Goal: Information Seeking & Learning: Learn about a topic

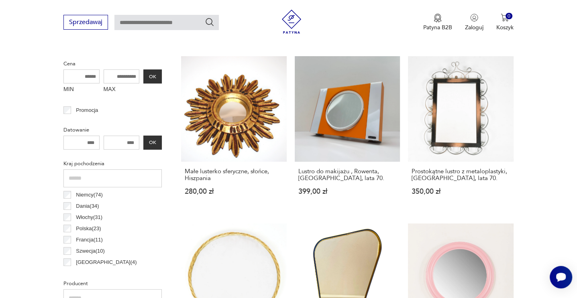
scroll to position [305, 0]
click at [124, 139] on input "number" at bounding box center [122, 143] width 36 height 14
type input "****"
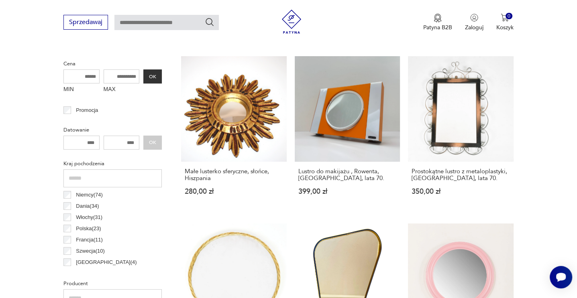
click at [86, 148] on input "number" at bounding box center [81, 143] width 36 height 14
type input "****"
click at [151, 144] on button "OK" at bounding box center [152, 143] width 18 height 14
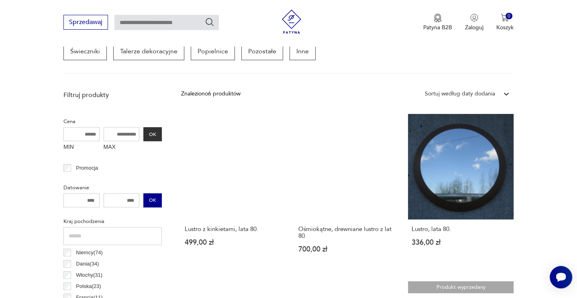
scroll to position [248, 0]
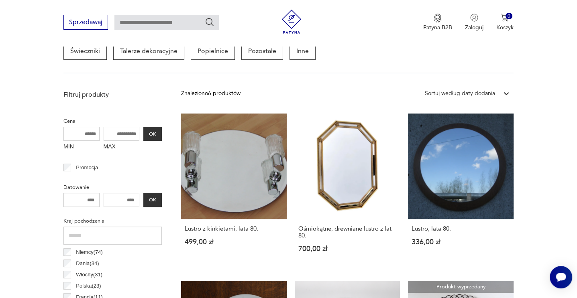
click at [129, 203] on input "****" at bounding box center [122, 200] width 36 height 14
click at [87, 203] on input "****" at bounding box center [81, 200] width 36 height 14
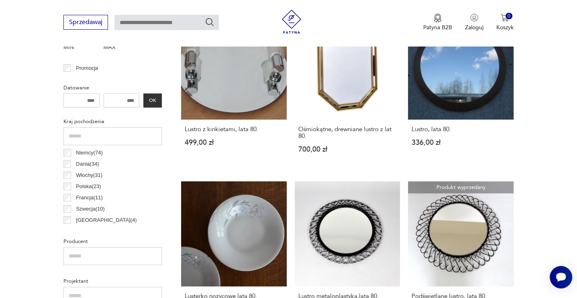
scroll to position [347, 0]
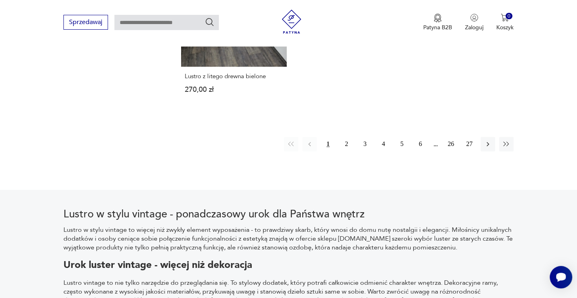
scroll to position [1266, 0]
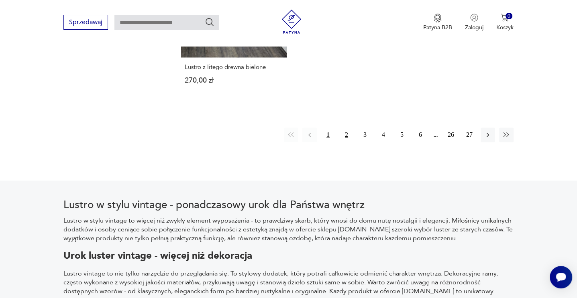
click at [349, 128] on button "2" at bounding box center [346, 135] width 14 height 14
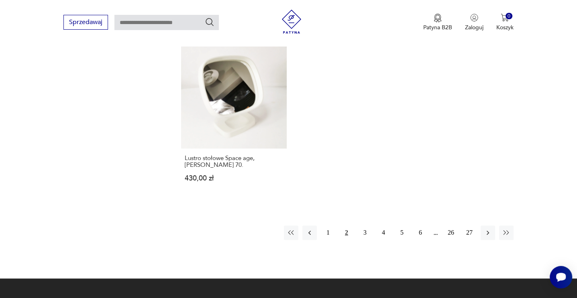
scroll to position [1155, 0]
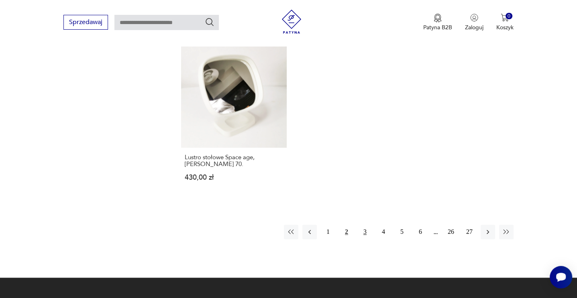
click at [366, 225] on button "3" at bounding box center [365, 232] width 14 height 14
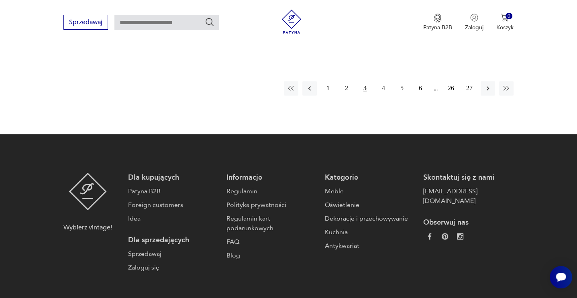
scroll to position [1315, 0]
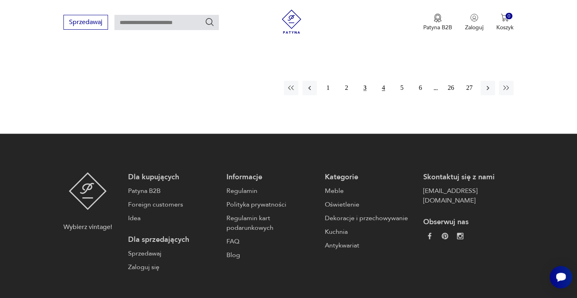
click at [382, 81] on button "4" at bounding box center [383, 88] width 14 height 14
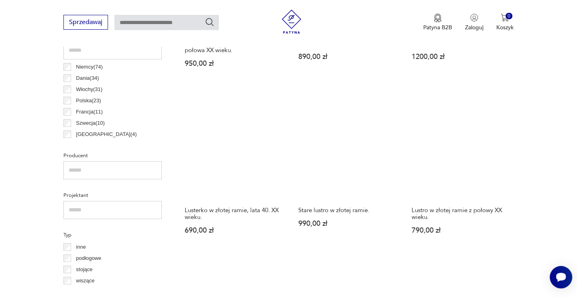
scroll to position [213, 0]
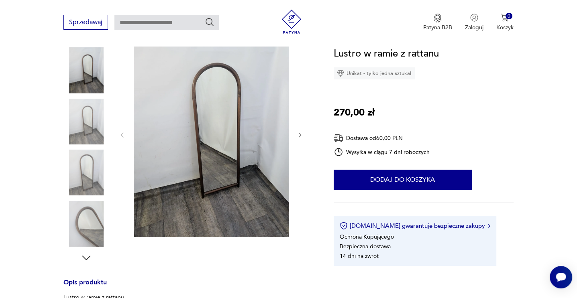
scroll to position [102, 0]
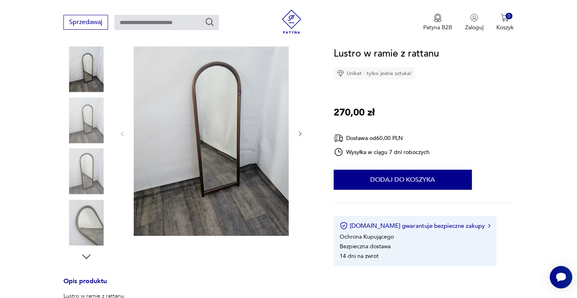
click at [93, 120] on img at bounding box center [86, 121] width 46 height 46
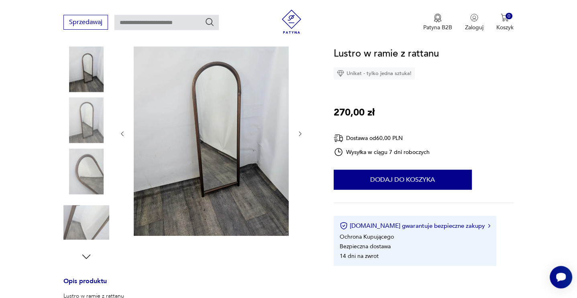
click at [93, 143] on div at bounding box center [86, 121] width 46 height 47
click at [88, 167] on img at bounding box center [86, 171] width 46 height 46
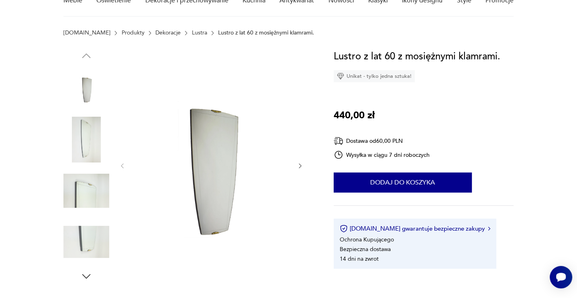
scroll to position [85, 0]
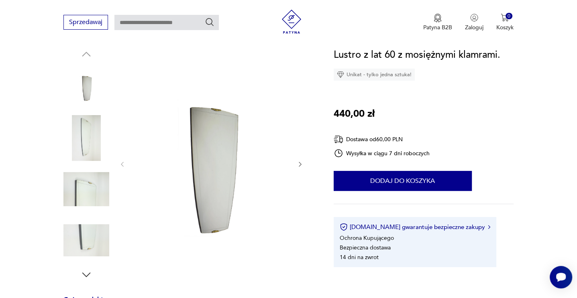
click at [95, 136] on img at bounding box center [86, 138] width 46 height 46
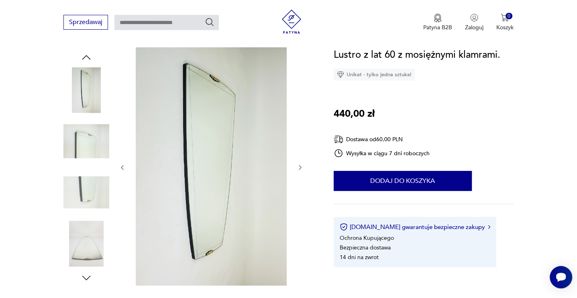
click at [93, 161] on img at bounding box center [86, 141] width 46 height 46
